Goal: Information Seeking & Learning: Learn about a topic

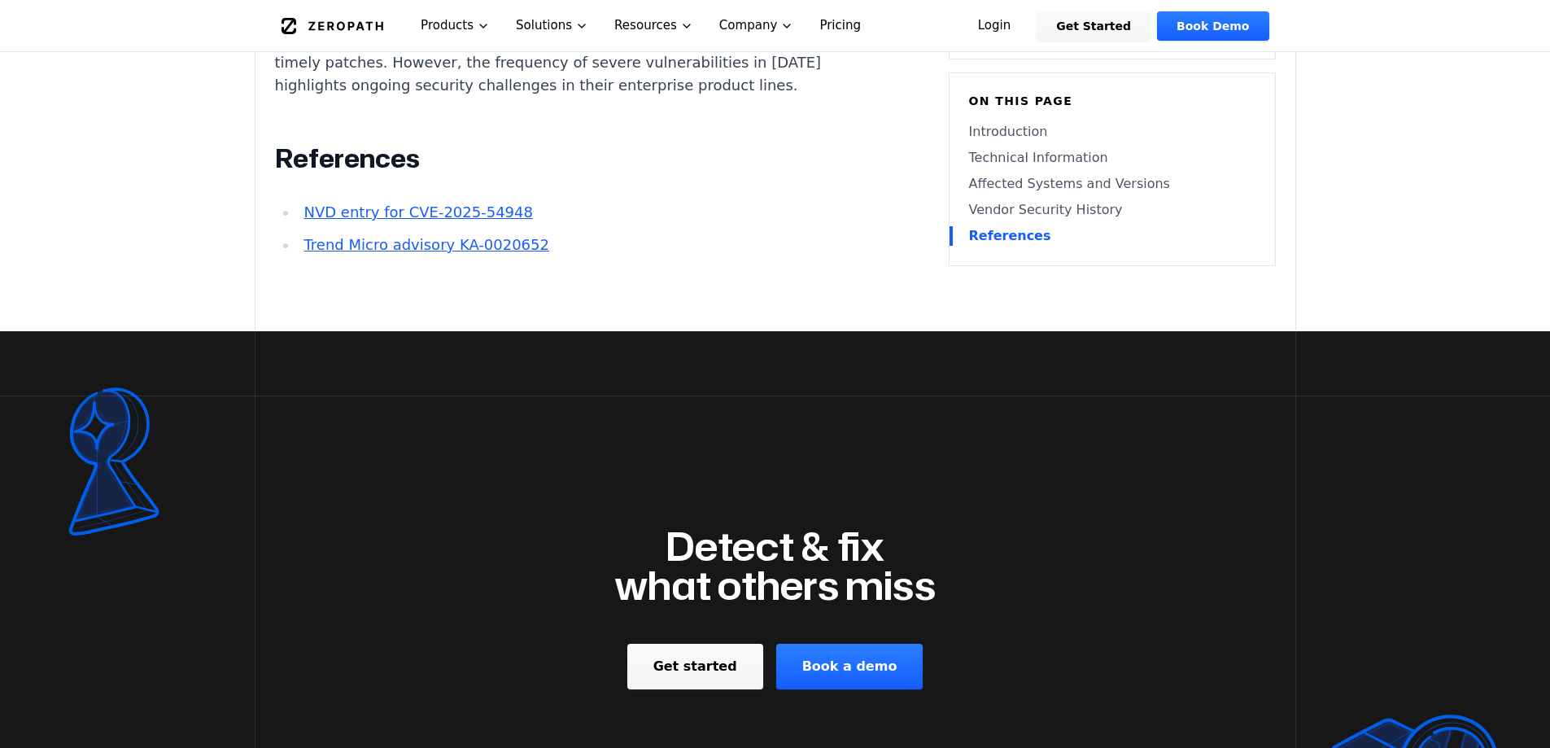
scroll to position [2279, 0]
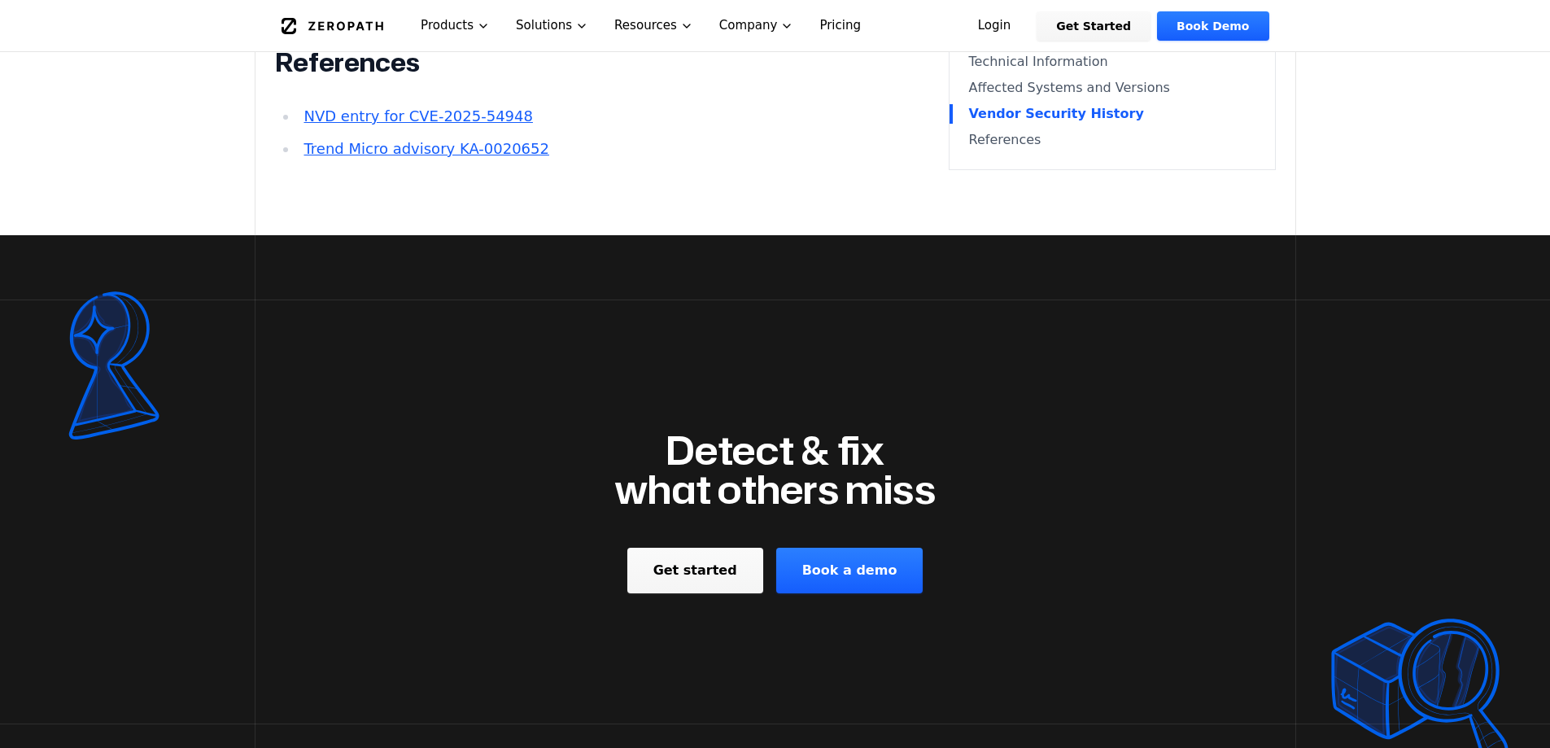
scroll to position [2442, 0]
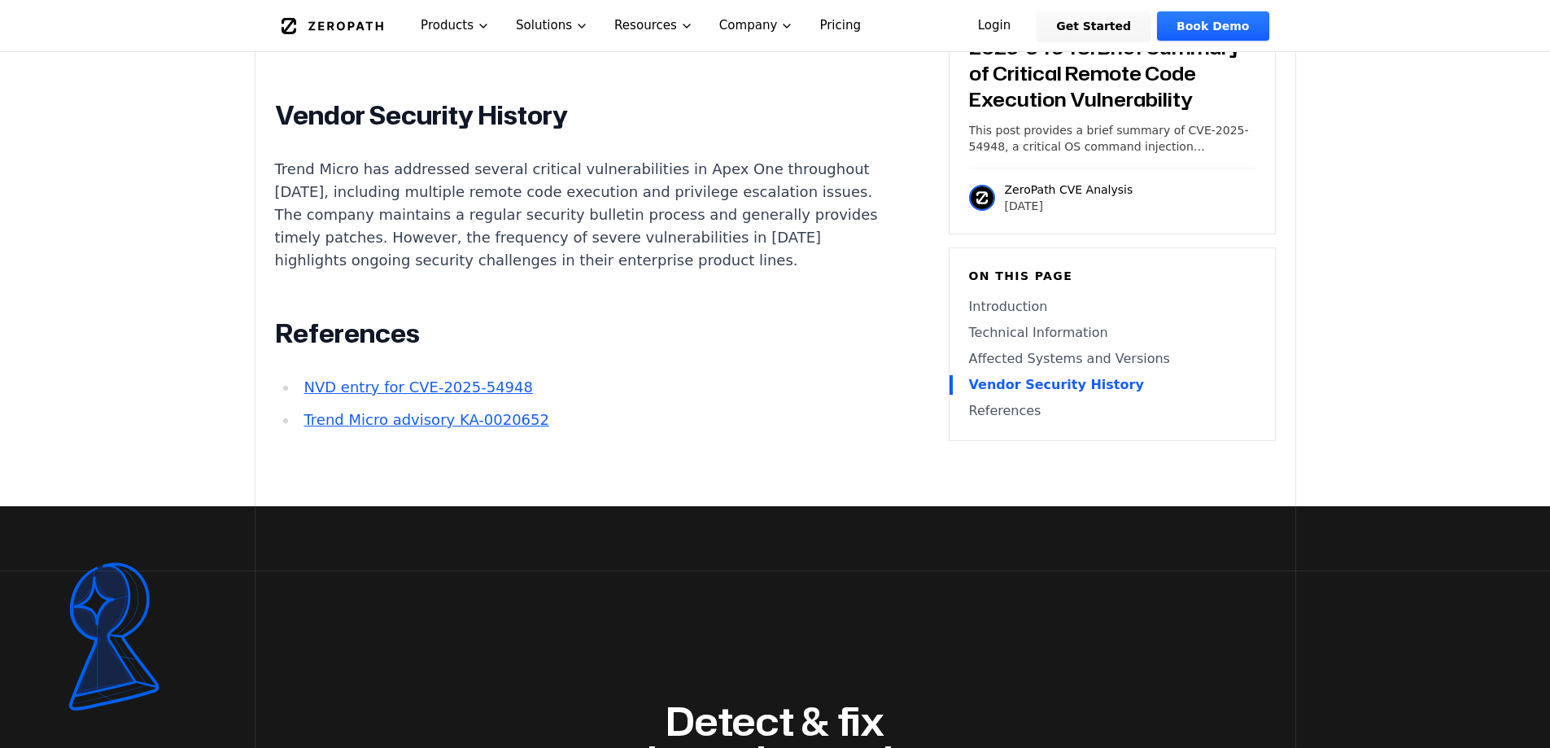
scroll to position [2523, 0]
